Goal: Share content: Share content

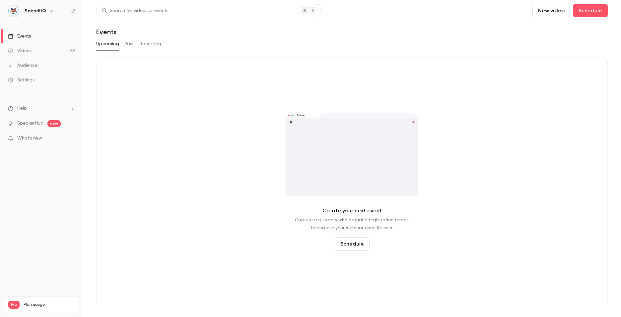
click at [130, 47] on button "Past" at bounding box center [129, 43] width 10 height 11
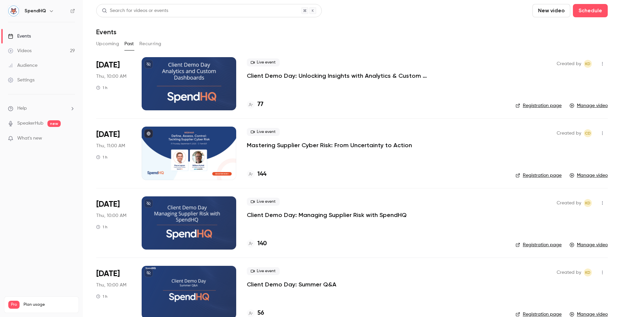
click at [300, 214] on p "Client Demo Day: Managing Supplier Risk with SpendHQ" at bounding box center [327, 215] width 160 height 8
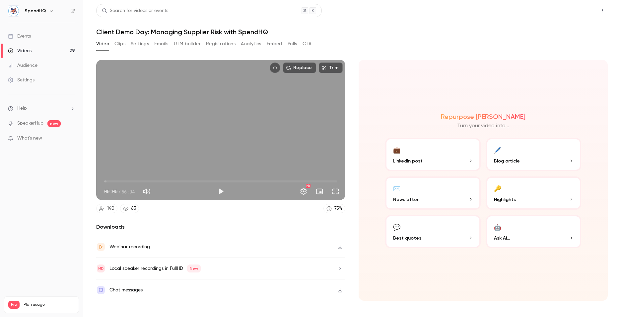
click at [578, 12] on button "Share" at bounding box center [579, 10] width 26 height 13
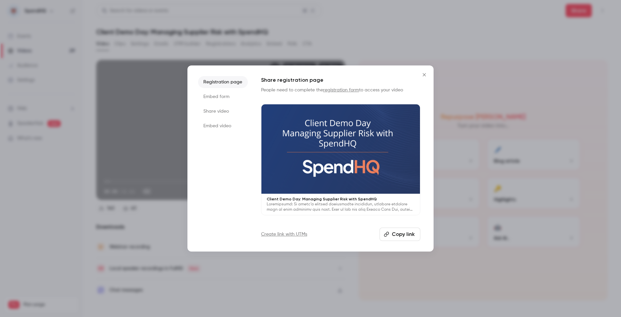
click at [206, 109] on li "Share video" at bounding box center [223, 111] width 50 height 12
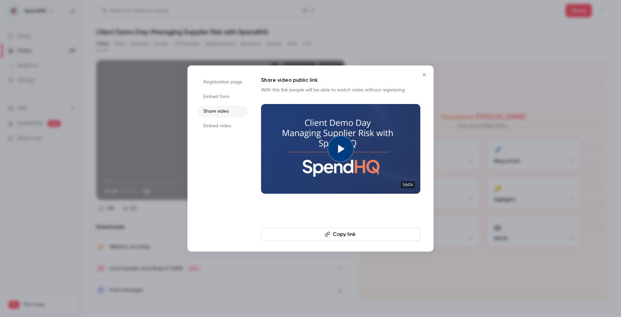
click at [347, 235] on button "Copy link" at bounding box center [340, 233] width 159 height 13
click at [333, 231] on button "Copy link" at bounding box center [340, 233] width 159 height 13
click at [345, 233] on button "Copy link" at bounding box center [340, 233] width 159 height 13
click at [426, 76] on icon "Close" at bounding box center [424, 74] width 8 height 5
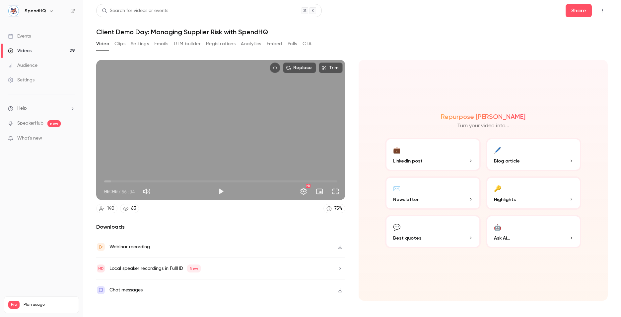
click at [28, 49] on div "Videos" at bounding box center [20, 50] width 24 height 7
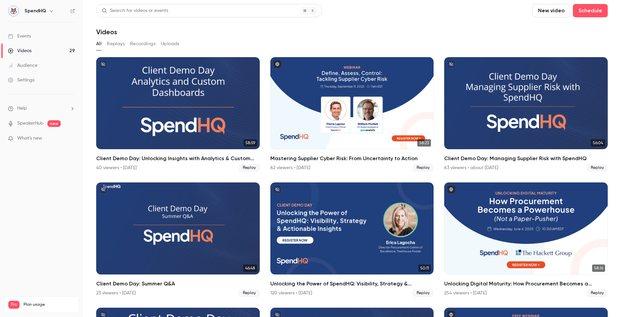
click at [27, 36] on div "Events" at bounding box center [19, 36] width 23 height 7
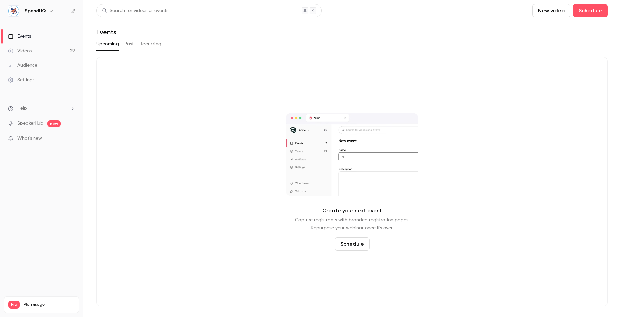
click at [129, 42] on button "Past" at bounding box center [129, 43] width 10 height 11
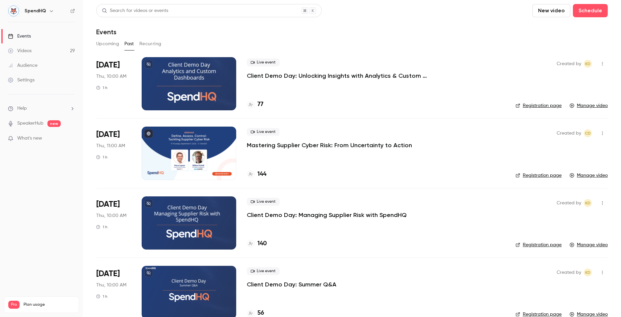
click at [288, 76] on p "Client Demo Day: Unlocking Insights with Analytics & Custom Dashboards" at bounding box center [346, 76] width 199 height 8
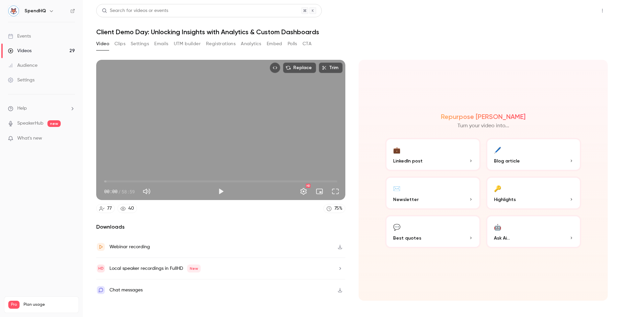
click at [574, 7] on button "Share" at bounding box center [579, 10] width 26 height 13
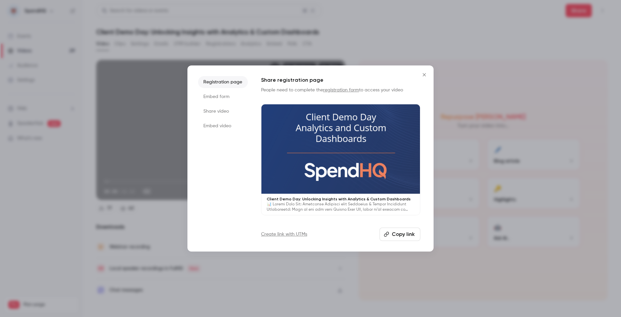
click at [403, 236] on button "Copy link" at bounding box center [400, 233] width 41 height 13
click at [213, 110] on li "Share video" at bounding box center [223, 111] width 50 height 12
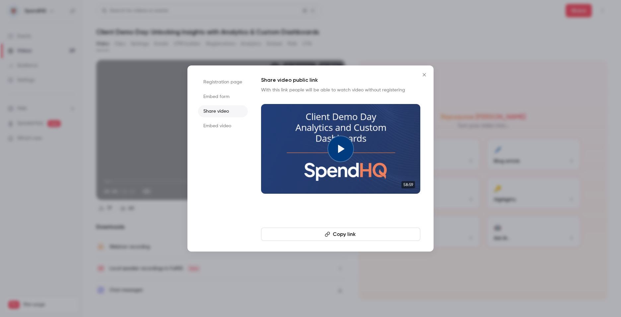
click at [338, 231] on button "Copy link" at bounding box center [340, 233] width 159 height 13
click at [426, 75] on icon "Close" at bounding box center [424, 74] width 8 height 5
